Goal: Navigation & Orientation: Find specific page/section

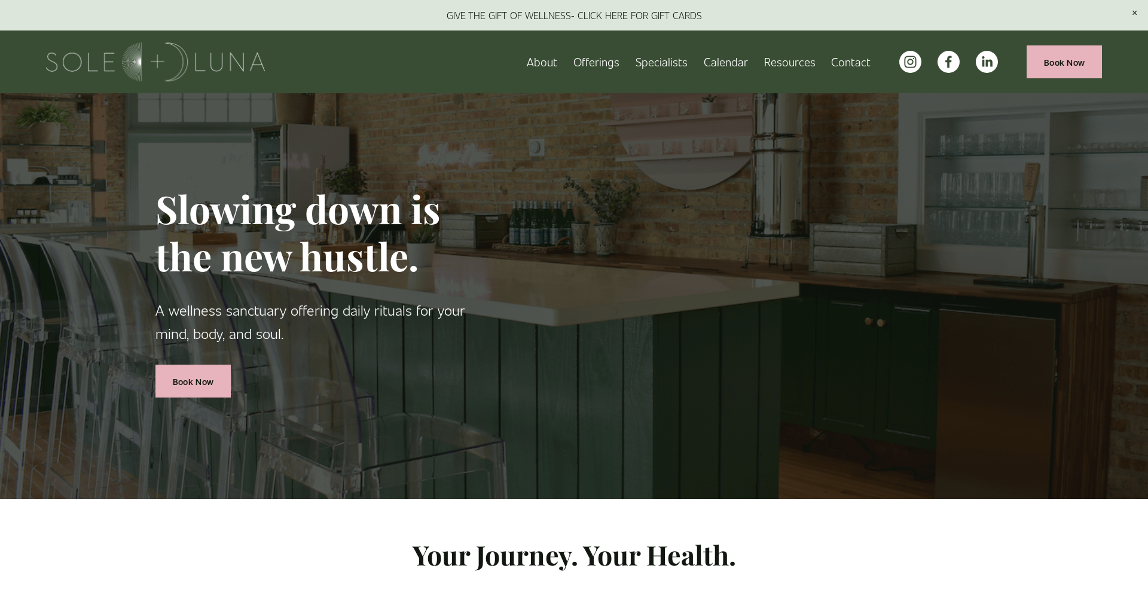
click at [847, 65] on link "Contact" at bounding box center [850, 61] width 39 height 21
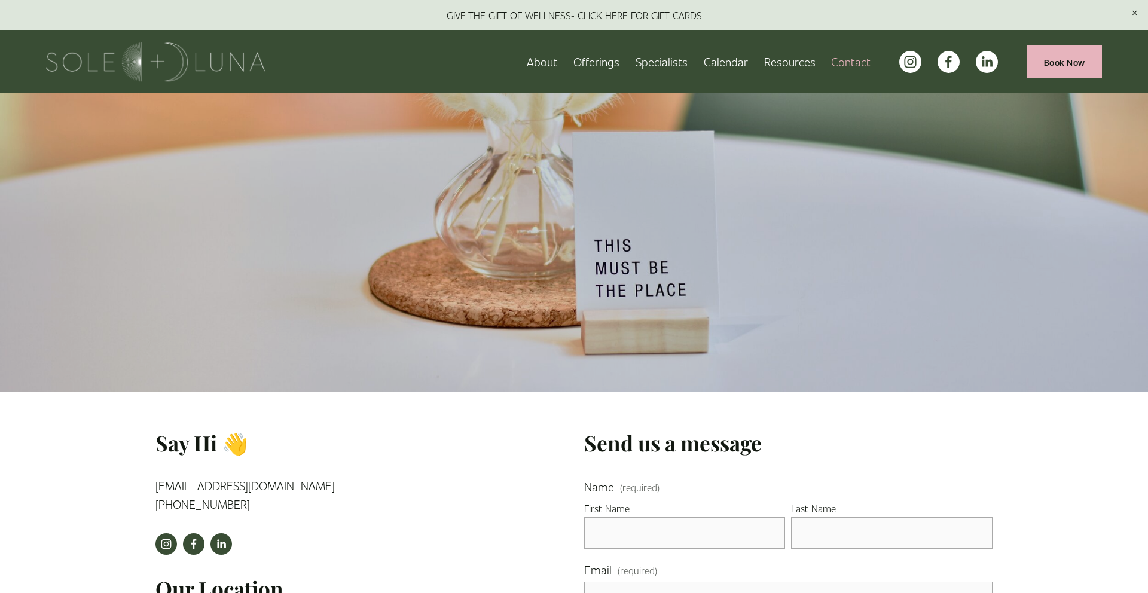
click at [1067, 60] on link "Book Now" at bounding box center [1063, 61] width 75 height 33
click at [667, 62] on link "Specialists" at bounding box center [661, 61] width 52 height 21
click at [675, 60] on link "Specialists" at bounding box center [661, 61] width 52 height 21
